Goal: Task Accomplishment & Management: Use online tool/utility

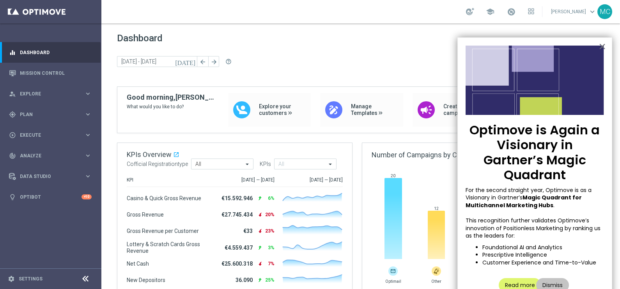
drag, startPoint x: 601, startPoint y: 44, endPoint x: 515, endPoint y: 50, distance: 86.8
click at [601, 44] on button "×" at bounding box center [602, 46] width 7 height 12
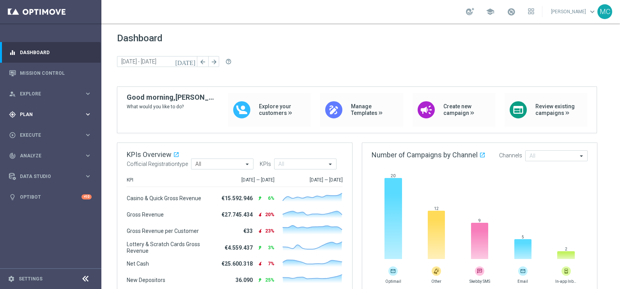
click at [87, 113] on icon "keyboard_arrow_right" at bounding box center [87, 114] width 7 height 7
click at [35, 153] on span "Templates" at bounding box center [49, 154] width 56 height 5
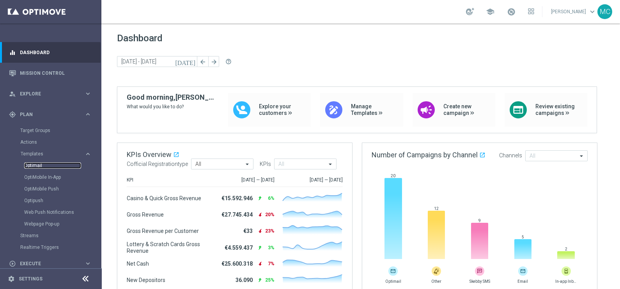
click at [33, 167] on link "Optimail" at bounding box center [52, 166] width 57 height 6
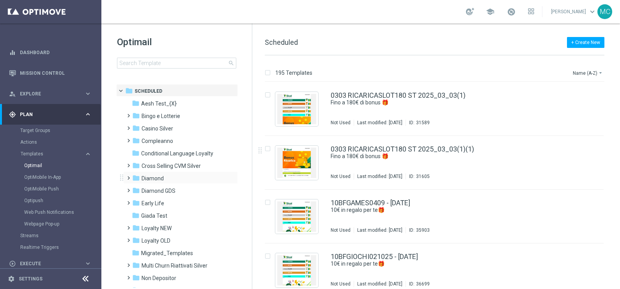
click at [127, 176] on span at bounding box center [127, 174] width 4 height 3
click at [137, 201] on span at bounding box center [135, 199] width 4 height 3
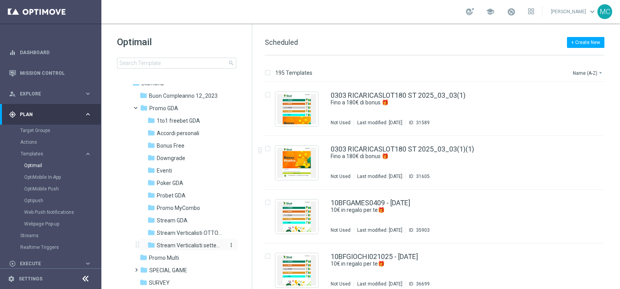
scroll to position [97, 0]
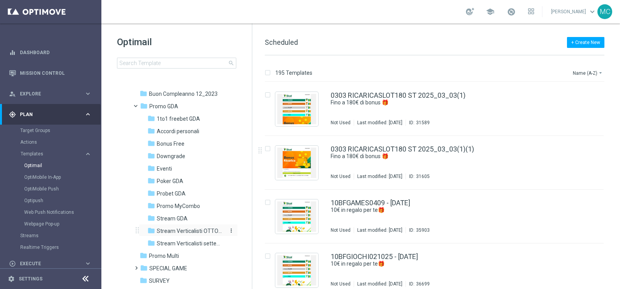
click at [185, 232] on span "Stream Verticalisti OTTOBRE" at bounding box center [190, 231] width 67 height 7
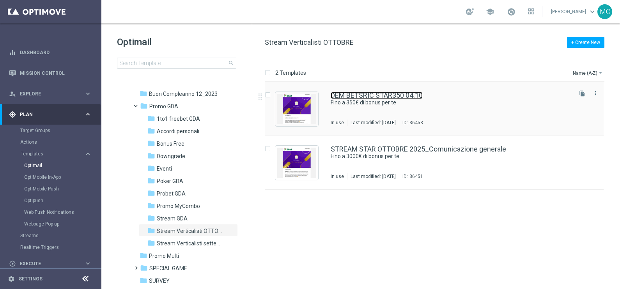
click at [390, 94] on link "DEM BETSRIC STAR350 04.10" at bounding box center [377, 95] width 92 height 7
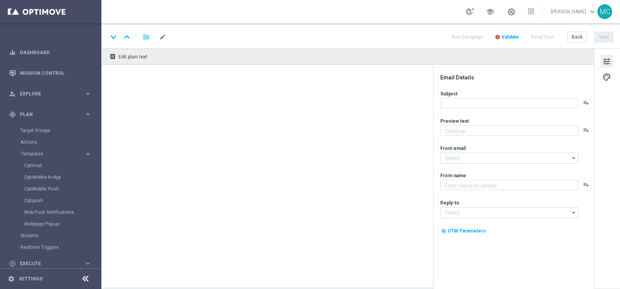
type textarea "🏆 Un mese da campione. Solo su SISAL."
type input "[EMAIL_ADDRESS][DOMAIN_NAME]"
type textarea "Sisal"
type input "[EMAIL_ADDRESS][DOMAIN_NAME]"
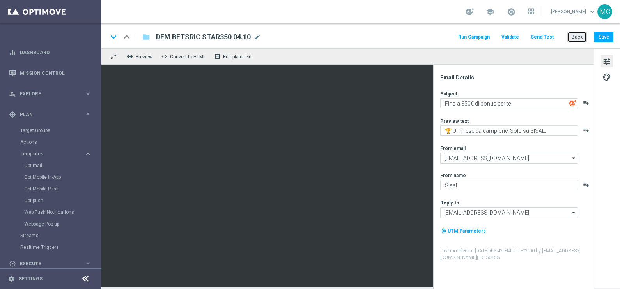
click at [577, 38] on button "Back" at bounding box center [578, 37] width 20 height 11
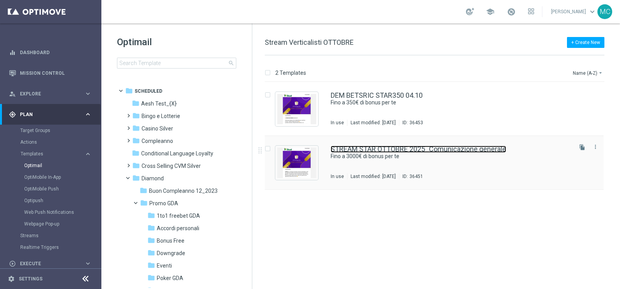
click at [384, 152] on link "STREAM STAR OTTOBRE 2025_Comunicazione generale" at bounding box center [419, 149] width 176 height 7
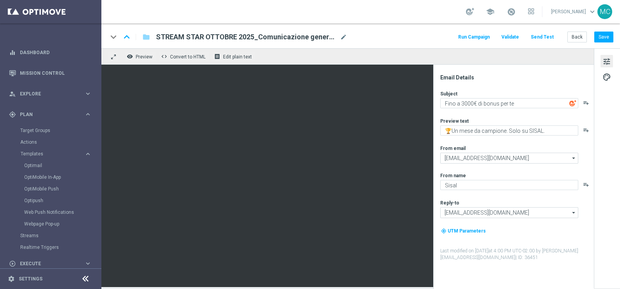
click at [579, 43] on div "keyboard_arrow_down keyboard_arrow_up folder STREAM STAR OTTOBRE 2025_Comunicaz…" at bounding box center [360, 35] width 519 height 25
click at [576, 35] on button "Back" at bounding box center [578, 37] width 20 height 11
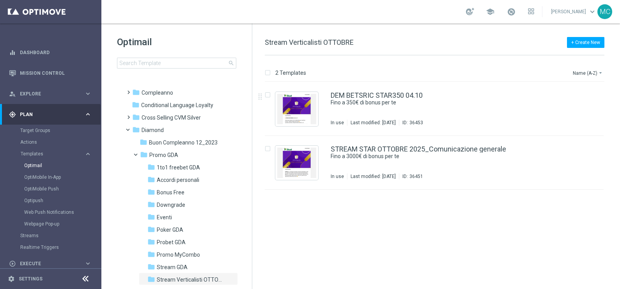
scroll to position [146, 0]
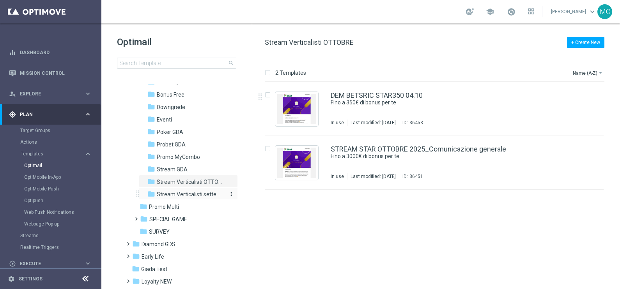
click at [189, 194] on span "Stream Verticalisti settembre 2025" at bounding box center [190, 194] width 67 height 7
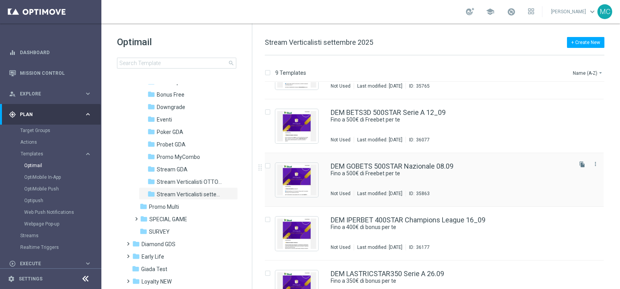
scroll to position [146, 0]
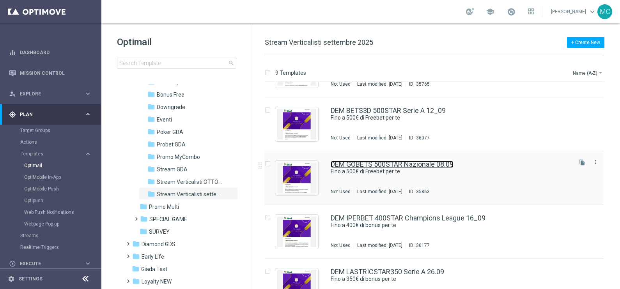
click at [440, 163] on link "DEM GOBETS 500STAR Nazionale 08.09" at bounding box center [392, 164] width 123 height 7
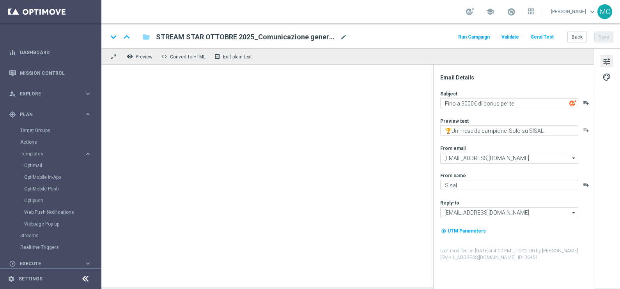
type textarea "Fino a 500€ di Freebet per te"
type textarea "🏆 Un mese da campione. Solo su SISAL."
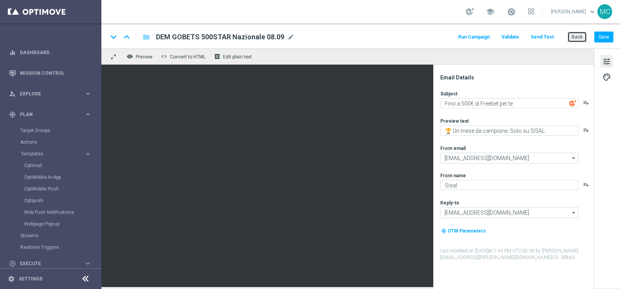
click at [579, 33] on button "Back" at bounding box center [578, 37] width 20 height 11
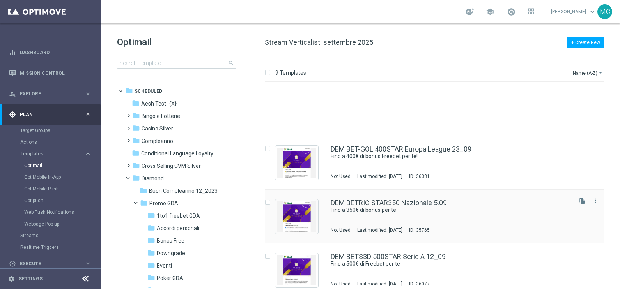
scroll to position [97, 0]
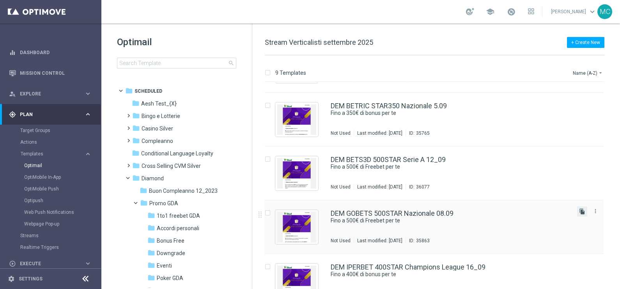
click at [580, 210] on icon "file_copy" at bounding box center [582, 212] width 6 height 6
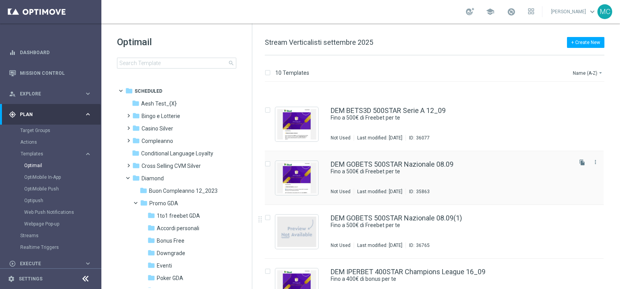
scroll to position [195, 0]
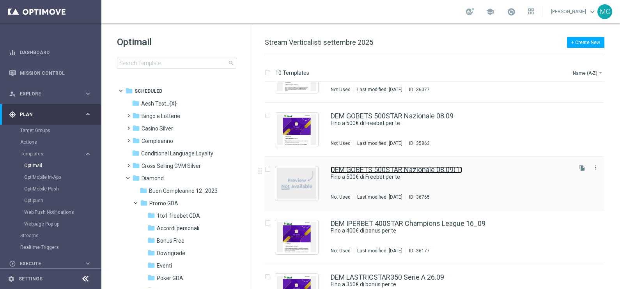
click at [397, 167] on link "DEM GOBETS 500STAR Nazionale 08.09(1)" at bounding box center [396, 170] width 131 height 7
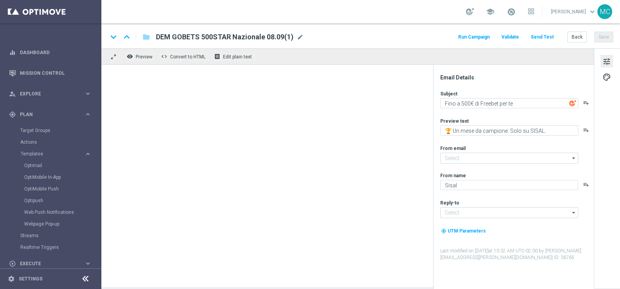
type input "[EMAIL_ADDRESS][DOMAIN_NAME]"
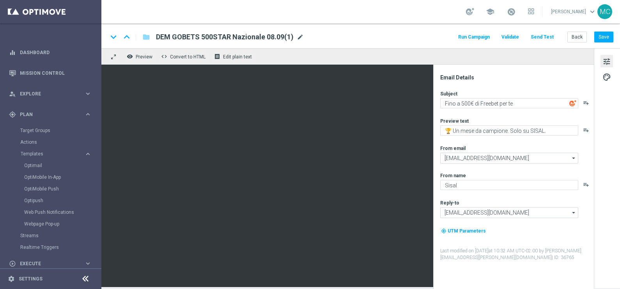
click at [298, 35] on span "mode_edit" at bounding box center [300, 37] width 7 height 7
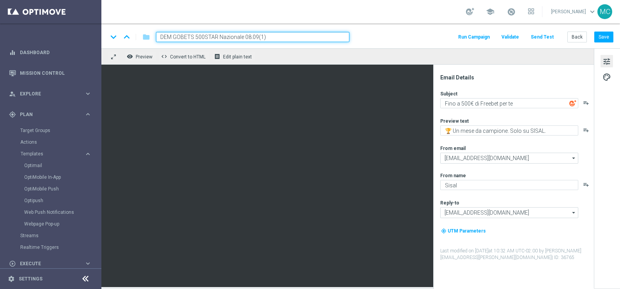
drag, startPoint x: 266, startPoint y: 37, endPoint x: 243, endPoint y: 38, distance: 22.3
click at [243, 38] on input "DEM GOBETS 500STAR Nazionale 08.09(1)" at bounding box center [252, 37] width 193 height 10
type input "DEM GOBETS 500STAR Nazionale 10_10"
click at [329, 35] on input "DEM GOBETS 500STAR Nazionale 10_10" at bounding box center [252, 37] width 193 height 10
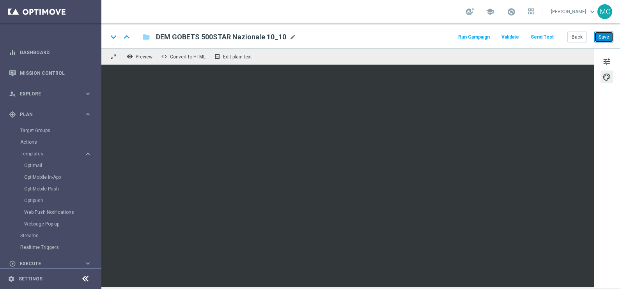
click at [603, 36] on button "Save" at bounding box center [603, 37] width 19 height 11
click at [568, 40] on button "Back" at bounding box center [578, 37] width 20 height 11
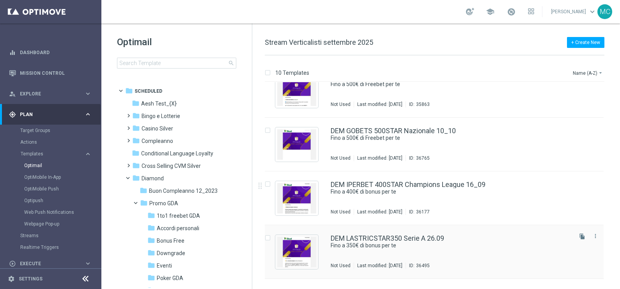
scroll to position [185, 0]
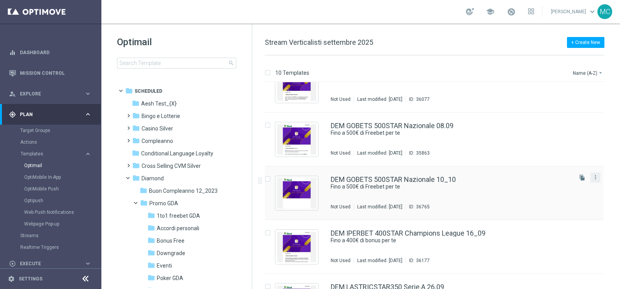
drag, startPoint x: 594, startPoint y: 176, endPoint x: 591, endPoint y: 183, distance: 7.7
click at [594, 176] on icon "more_vert" at bounding box center [596, 177] width 6 height 6
click at [553, 187] on div "Move" at bounding box center [563, 185] width 47 height 5
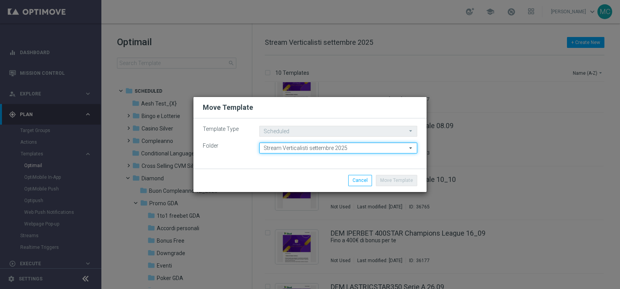
click at [354, 147] on input "Stream Verticalisti settembre 2025" at bounding box center [338, 148] width 158 height 11
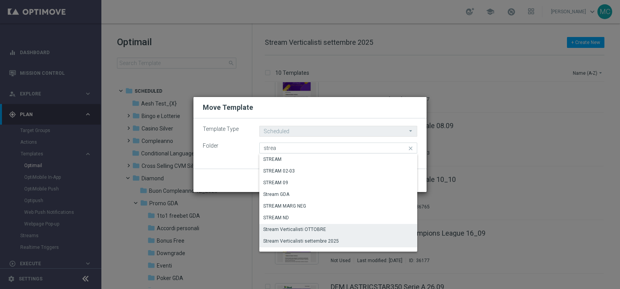
click at [316, 229] on div "Stream Verticalisti OTTOBRE" at bounding box center [294, 229] width 63 height 7
type input "Stream Verticalisti OTTOBRE"
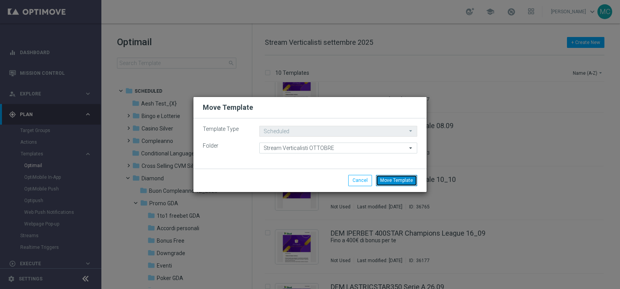
click at [398, 182] on button "Move Template" at bounding box center [396, 180] width 41 height 11
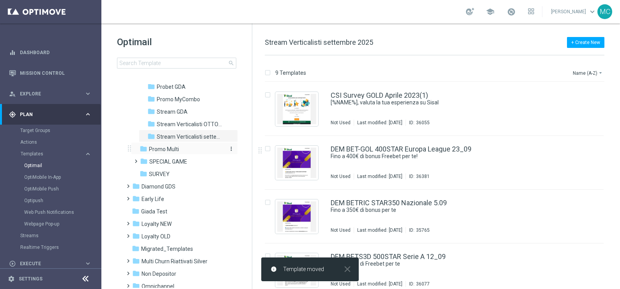
scroll to position [195, 0]
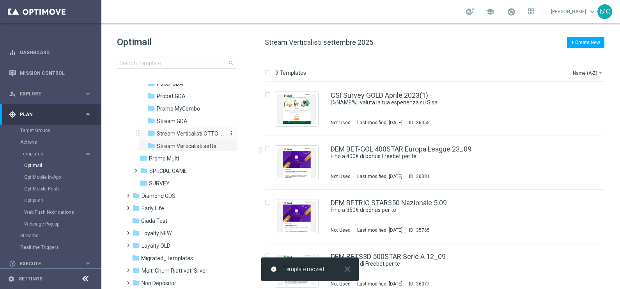
click at [183, 131] on span "Stream Verticalisti OTTOBRE" at bounding box center [190, 133] width 67 height 7
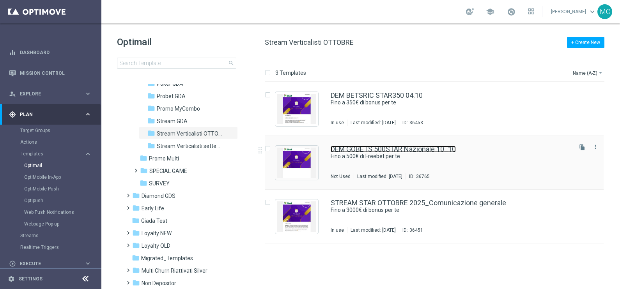
click at [420, 151] on link "DEM GOBETS 500STAR Nazionale 10_10" at bounding box center [393, 149] width 125 height 7
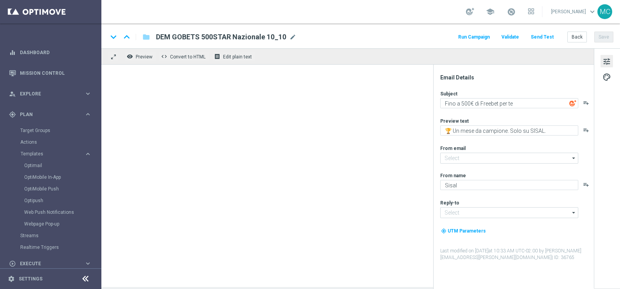
type input "[EMAIL_ADDRESS][DOMAIN_NAME]"
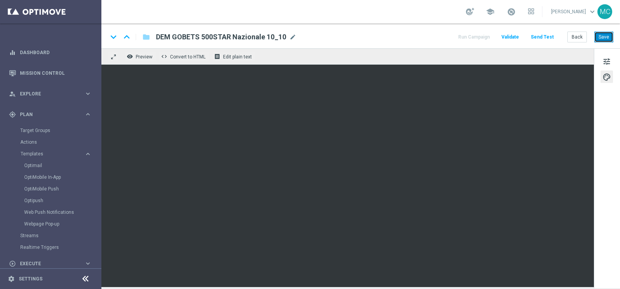
click at [599, 35] on button "Save" at bounding box center [603, 37] width 19 height 11
click at [605, 38] on button "Save" at bounding box center [603, 37] width 19 height 11
click at [575, 36] on button "Back" at bounding box center [578, 37] width 20 height 11
